Goal: Navigation & Orientation: Find specific page/section

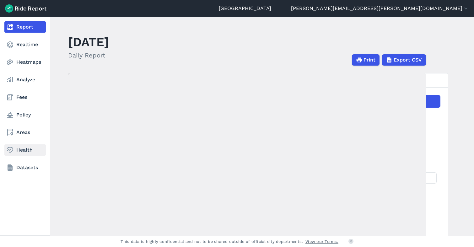
click at [27, 148] on link "Health" at bounding box center [24, 149] width 41 height 11
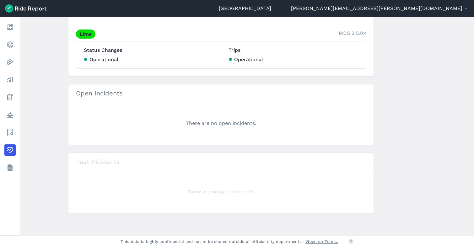
scroll to position [124, 0]
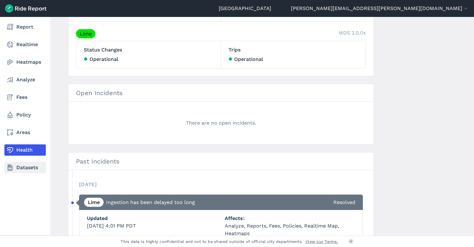
click at [18, 165] on link "Datasets" at bounding box center [24, 167] width 41 height 11
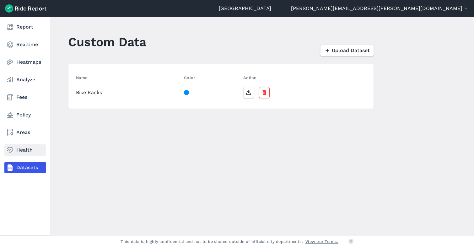
click at [14, 145] on link "Health" at bounding box center [24, 149] width 41 height 11
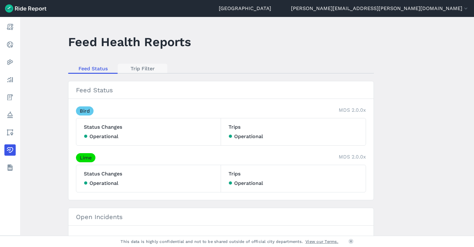
click at [143, 67] on link "Trip Filter" at bounding box center [143, 68] width 50 height 9
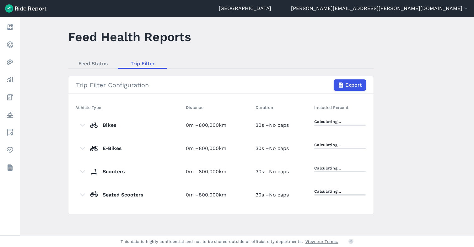
scroll to position [6, 0]
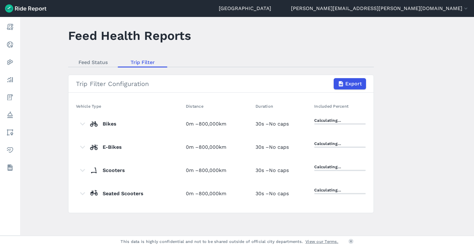
click at [411, 154] on main "Feed Health Reports Feed Status Trip Filter Trip Filter Configuration Export Ve…" at bounding box center [247, 126] width 454 height 219
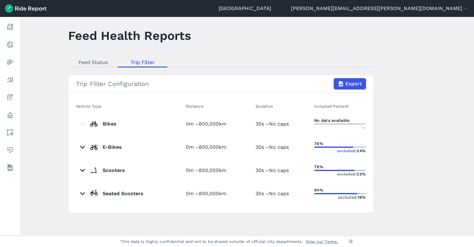
click at [445, 178] on main "Feed Health Reports Feed Status Trip Filter Trip Filter Configuration Export Ve…" at bounding box center [247, 126] width 454 height 219
click at [418, 91] on main "Feed Health Reports Feed Status Trip Filter Trip Filter Configuration Export Ve…" at bounding box center [247, 126] width 454 height 219
click at [78, 61] on link "Feed Status" at bounding box center [93, 61] width 50 height 9
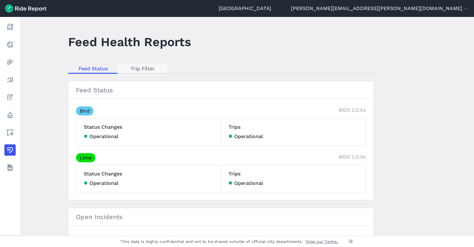
click at [140, 68] on link "Trip Filter" at bounding box center [143, 68] width 50 height 9
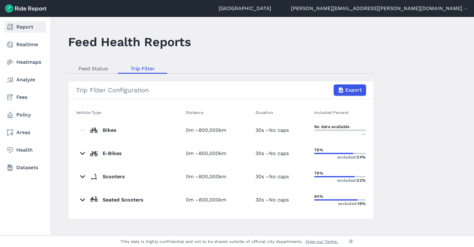
click at [19, 28] on link "Report" at bounding box center [24, 26] width 41 height 11
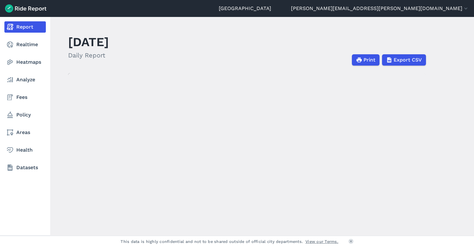
click at [35, 38] on nav "Report Realtime Heatmaps Analyze Fees Policy Areas Health Datasets" at bounding box center [25, 97] width 50 height 161
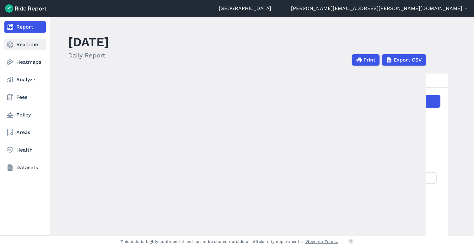
click at [34, 42] on link "Realtime" at bounding box center [24, 44] width 41 height 11
